Goal: Find specific page/section: Find specific page/section

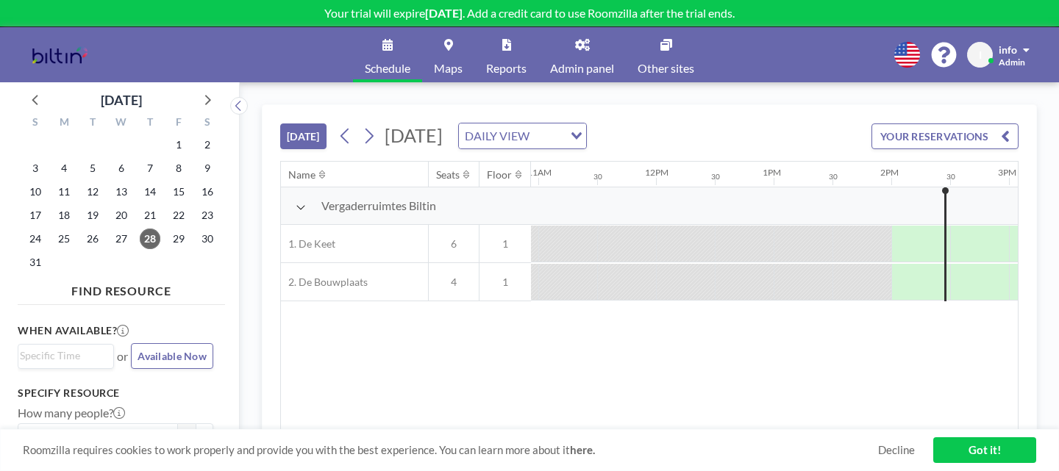
scroll to position [0, 1290]
click at [565, 39] on link "Admin panel" at bounding box center [581, 54] width 87 height 55
click at [575, 41] on icon at bounding box center [582, 45] width 15 height 12
